Goal: Communication & Community: Answer question/provide support

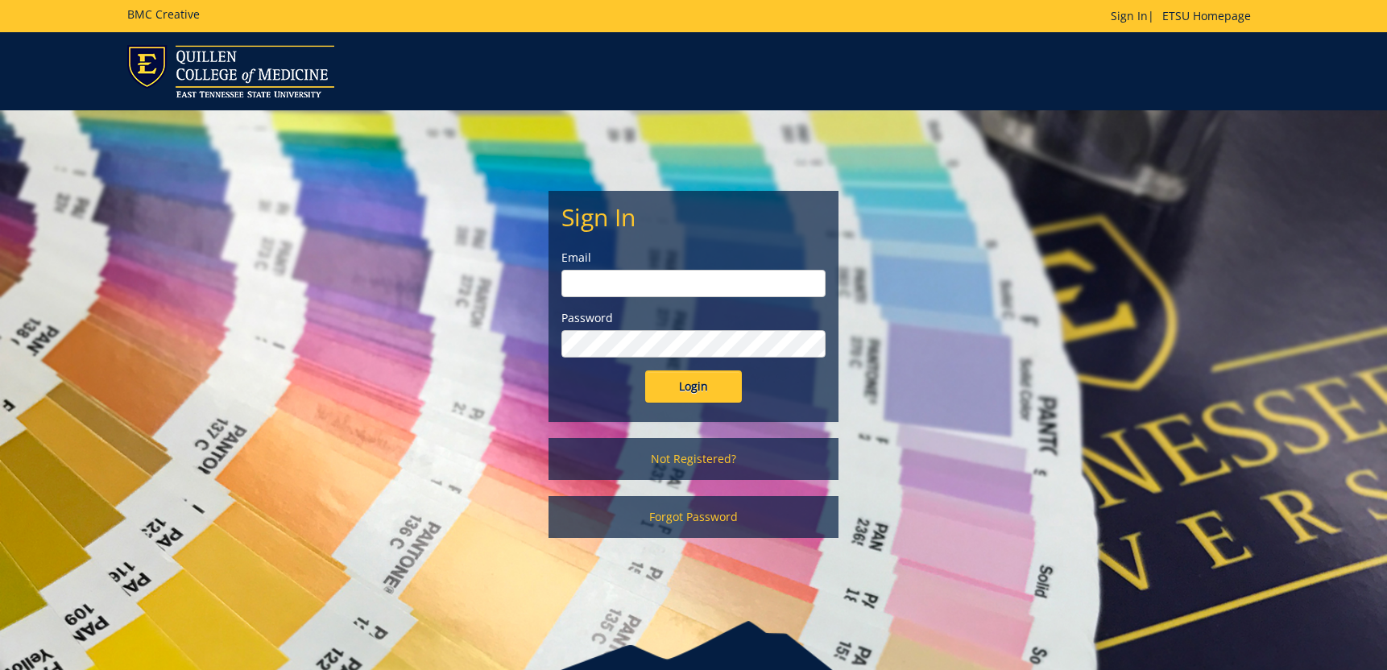
type input "[EMAIL_ADDRESS][DOMAIN_NAME]"
click at [687, 391] on input "Login" at bounding box center [693, 386] width 97 height 32
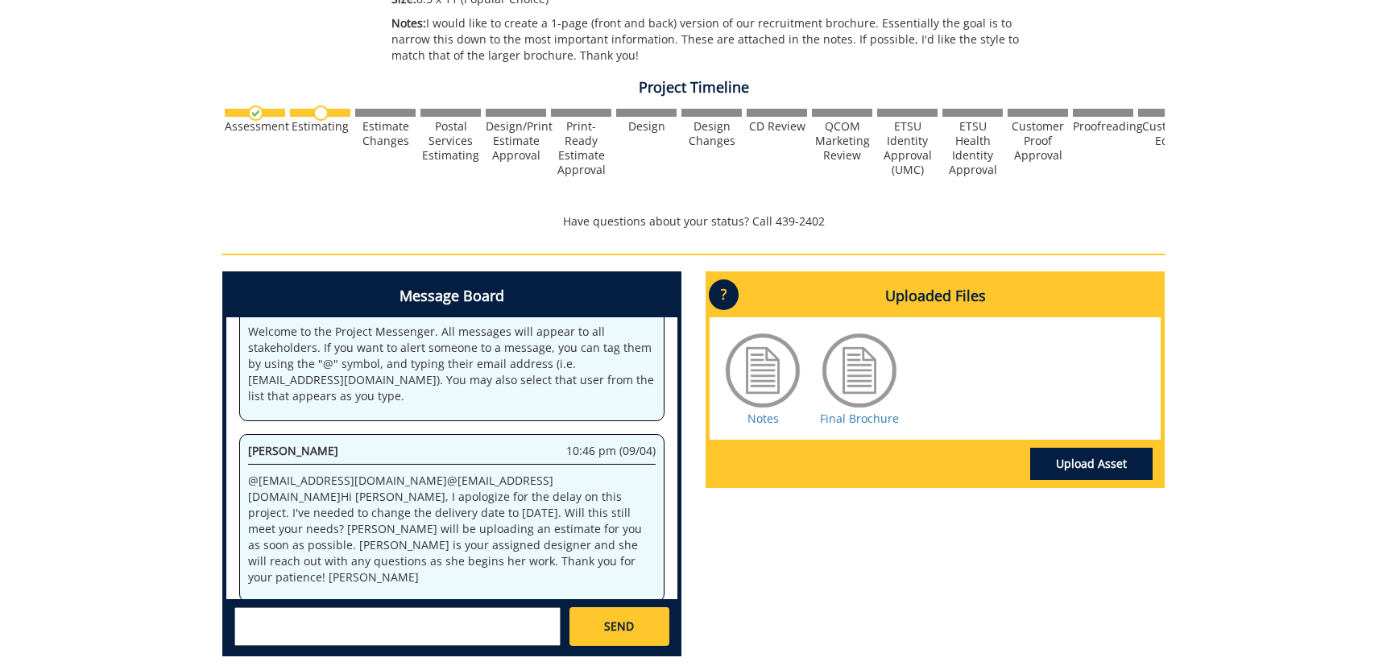
scroll to position [523, 0]
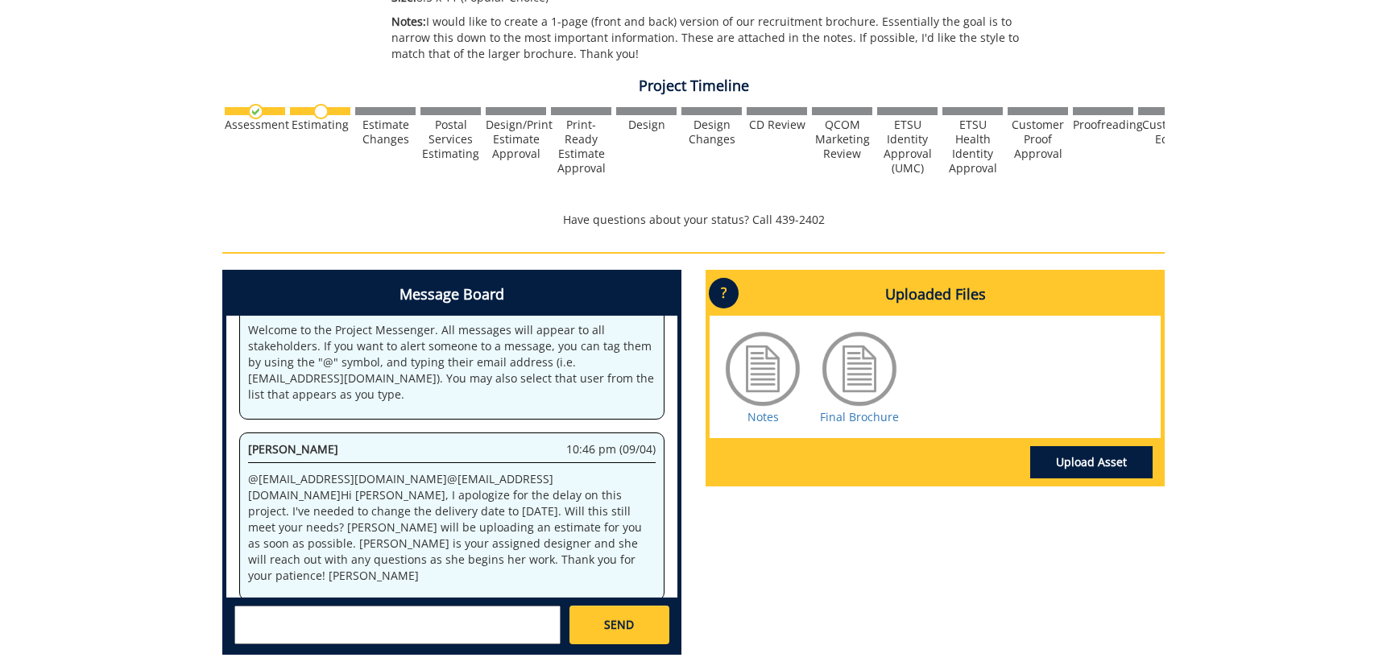
click at [484, 621] on textarea at bounding box center [397, 625] width 326 height 39
click at [501, 613] on textarea at bounding box center [397, 625] width 326 height 39
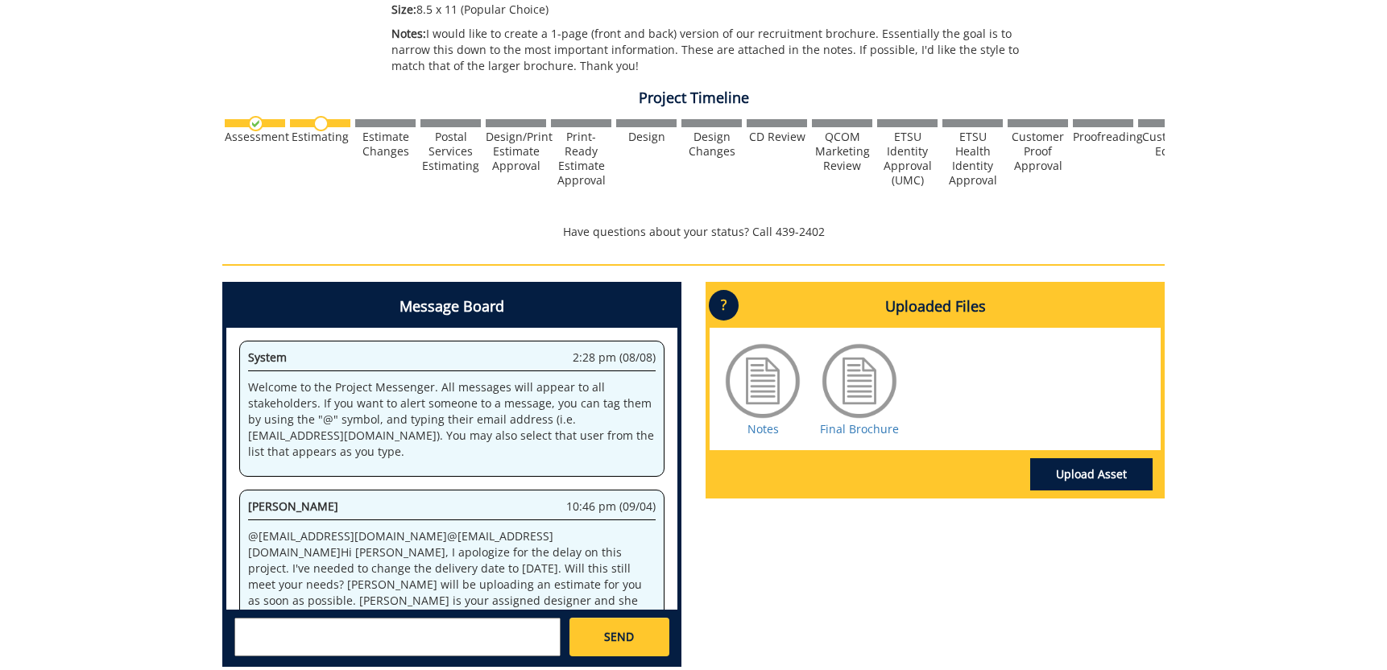
scroll to position [45, 0]
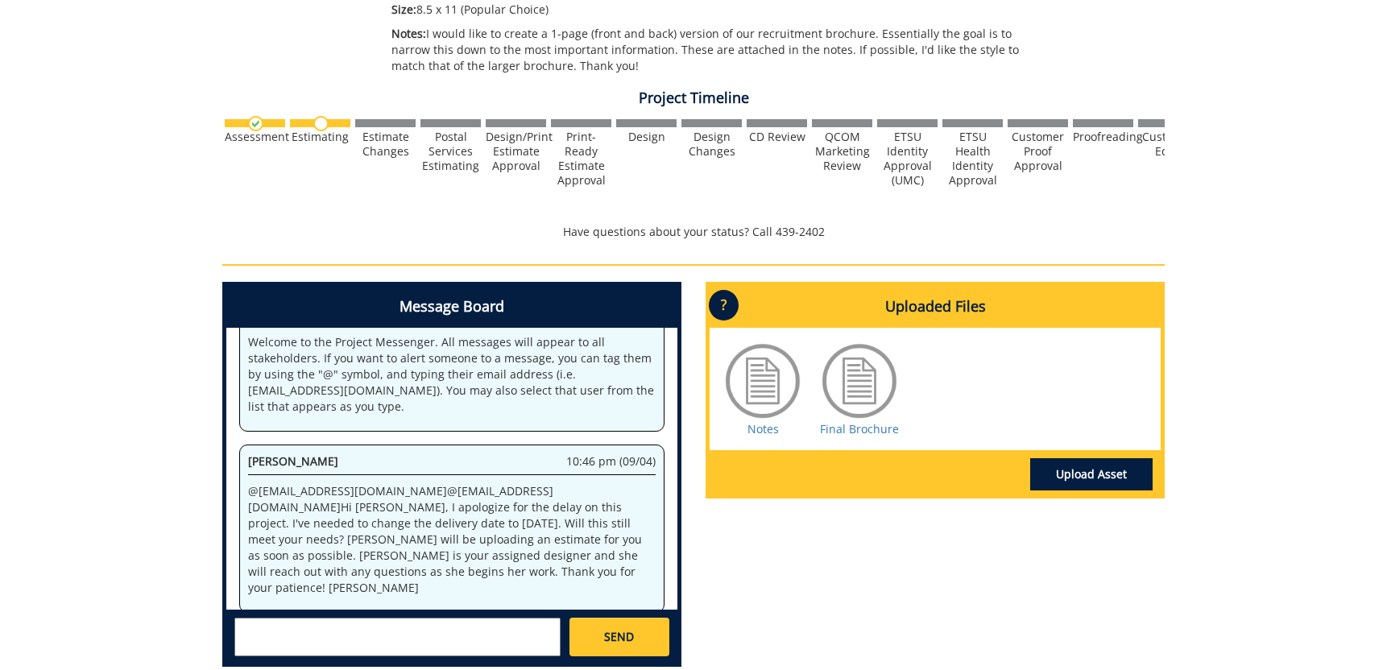
click at [378, 635] on textarea at bounding box center [397, 637] width 326 height 39
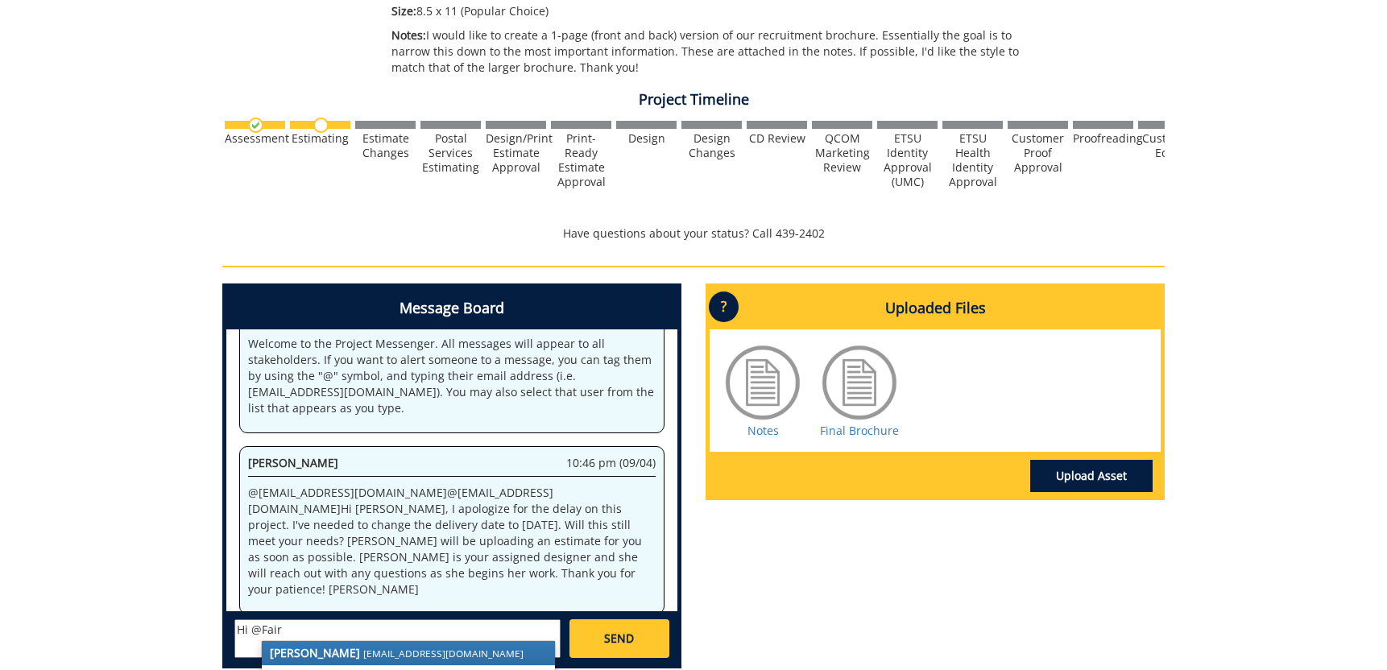
click at [379, 659] on small "[EMAIL_ADDRESS][DOMAIN_NAME]" at bounding box center [443, 653] width 160 height 13
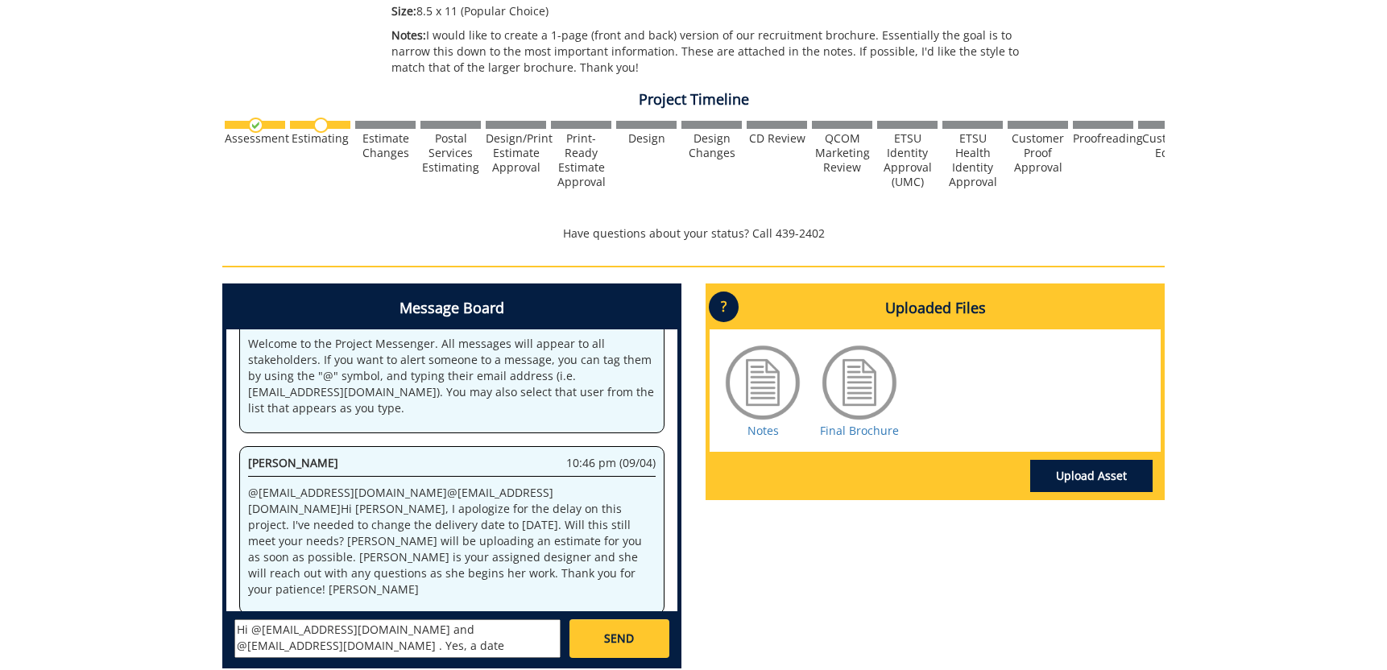
click at [547, 627] on textarea "Hi @[EMAIL_ADDRESS][DOMAIN_NAME] and @[EMAIL_ADDRESS][DOMAIN_NAME] . Yes, a date" at bounding box center [397, 638] width 326 height 39
drag, startPoint x: 553, startPoint y: 626, endPoint x: 519, endPoint y: 626, distance: 34.6
click at [519, 626] on textarea "Hi @[EMAIL_ADDRESS][DOMAIN_NAME] and @[EMAIL_ADDRESS][DOMAIN_NAME] . Yes, a date" at bounding box center [397, 638] width 326 height 39
type textarea "Hi @[EMAIL_ADDRESS][DOMAIN_NAME] and @[EMAIL_ADDRESS][DOMAIN_NAME] . Yes, next …"
click at [639, 637] on link "SEND" at bounding box center [619, 638] width 100 height 39
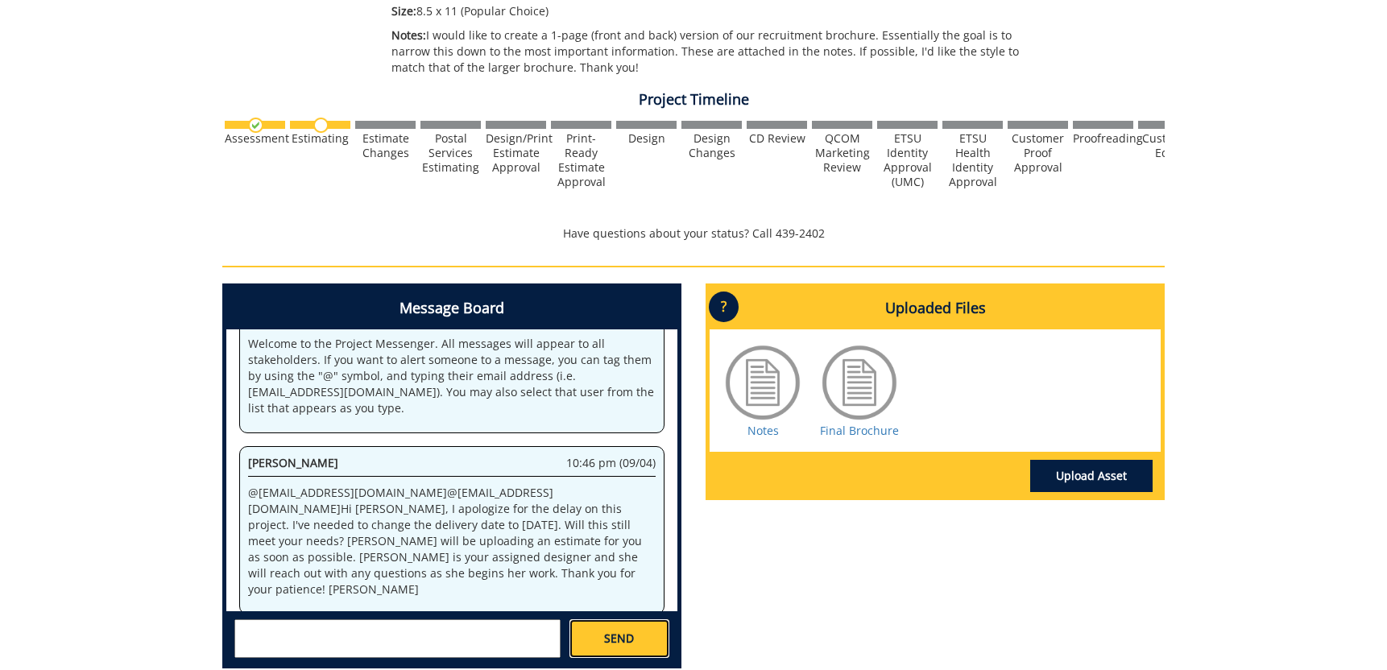
scroll to position [146, 0]
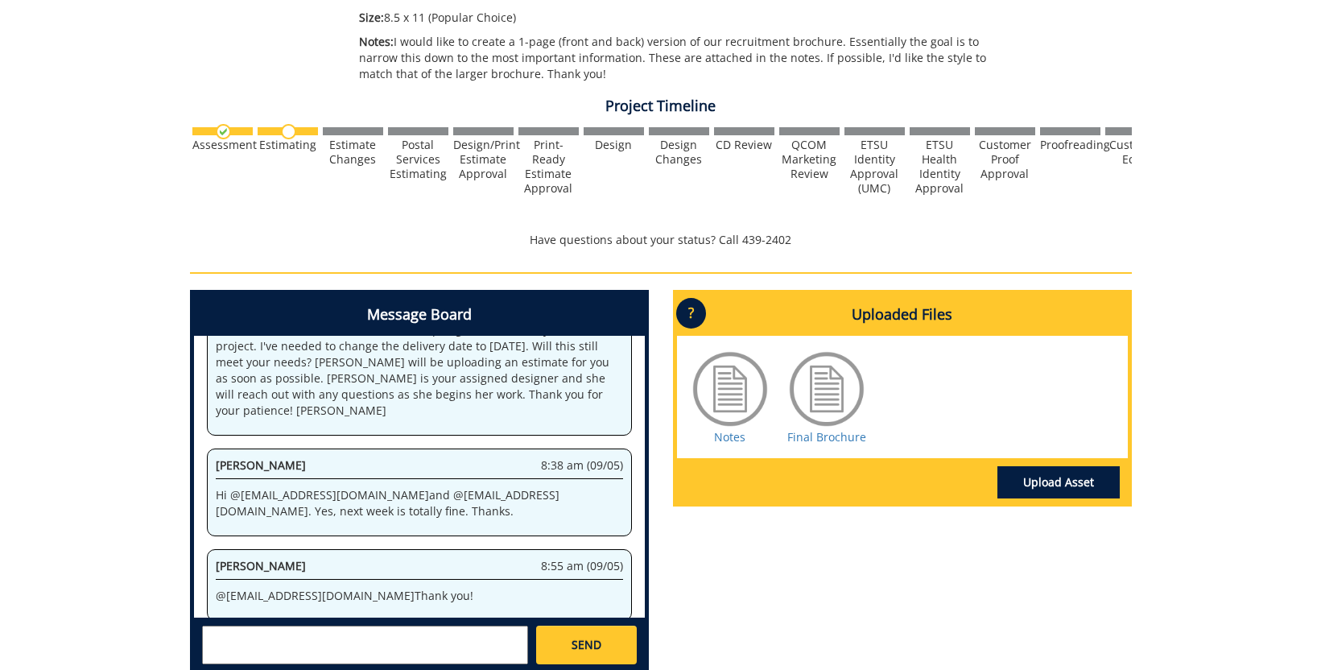
scroll to position [502, 0]
